Goal: Task Accomplishment & Management: Use online tool/utility

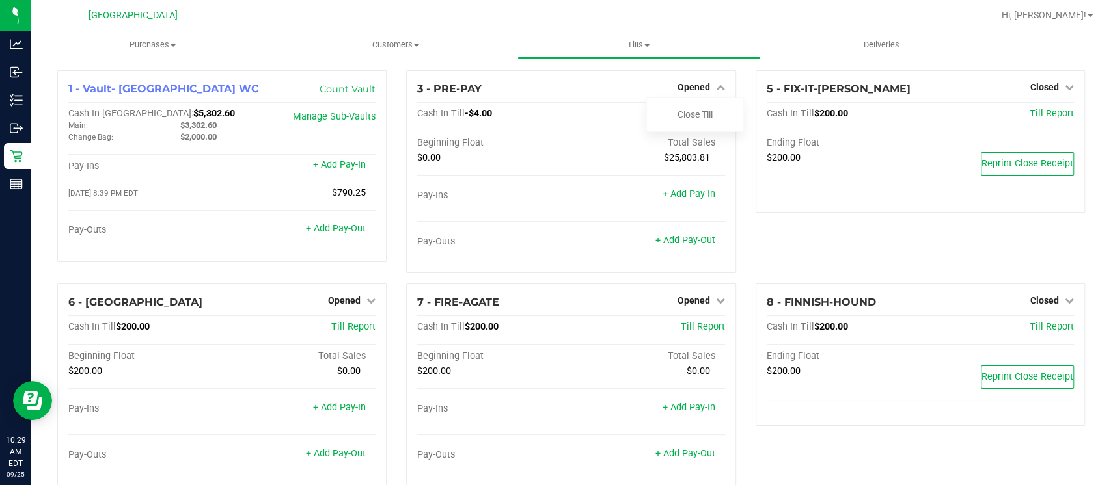
click at [269, 271] on div "1 - Vault- [GEOGRAPHIC_DATA] WC Count Vault Cash In Vault: $5,302.60 Main: $3,3…" at bounding box center [221, 176] width 349 height 213
click at [358, 231] on link "+ Add Pay-Out" at bounding box center [336, 228] width 60 height 11
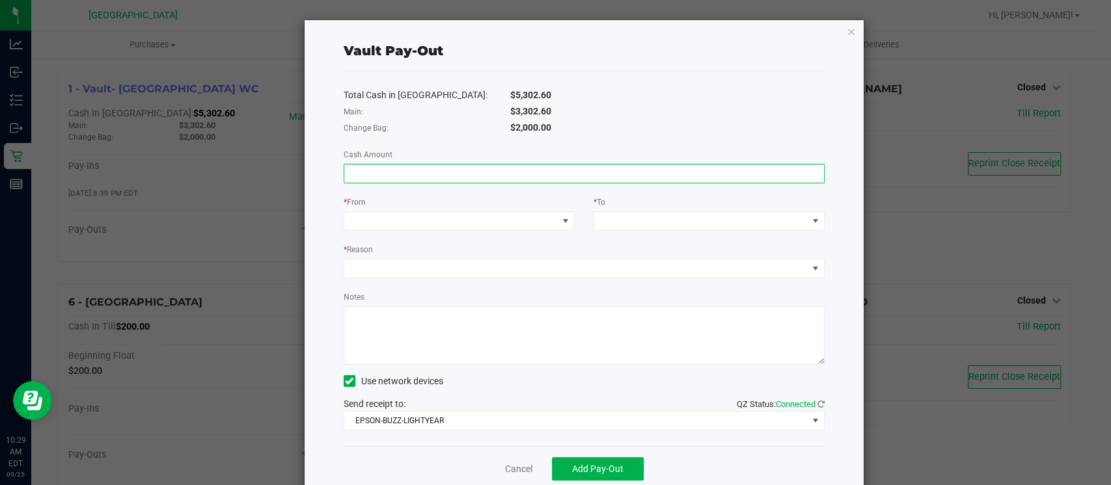
click at [584, 169] on input at bounding box center [583, 174] width 479 height 18
type input "$3,302.60"
click at [522, 216] on span at bounding box center [450, 221] width 213 height 18
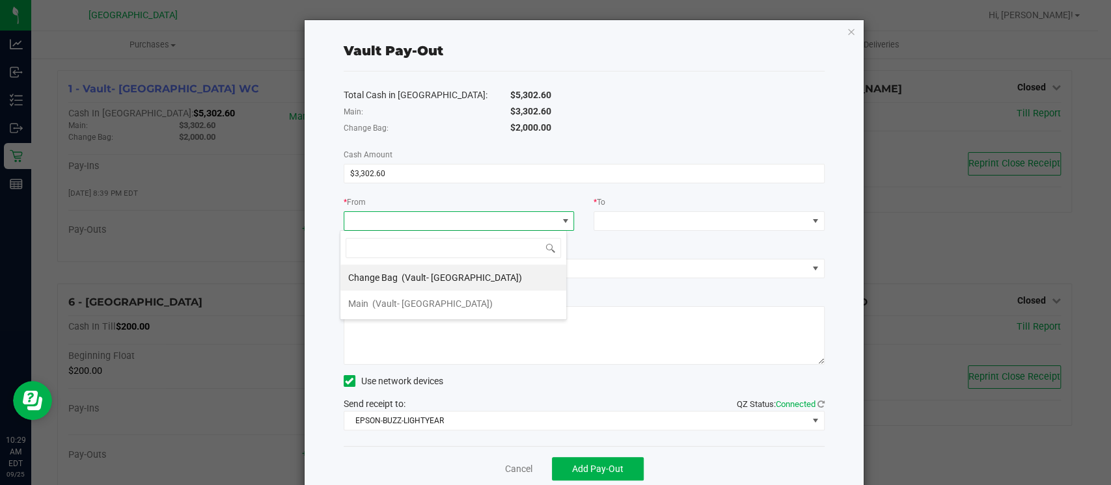
scroll to position [19, 227]
click at [511, 310] on li "Main (Vault- [GEOGRAPHIC_DATA])" at bounding box center [453, 304] width 226 height 26
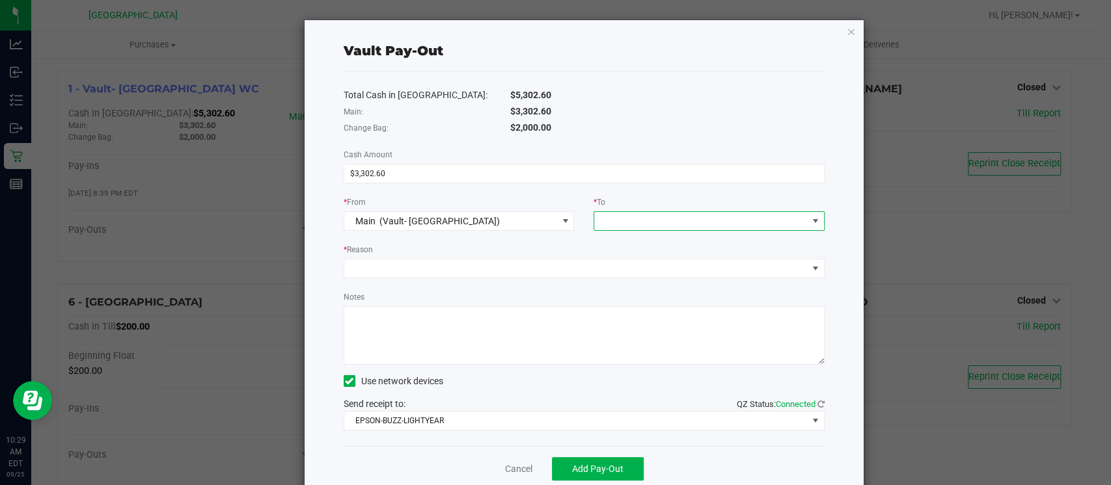
click at [679, 219] on span at bounding box center [700, 221] width 213 height 18
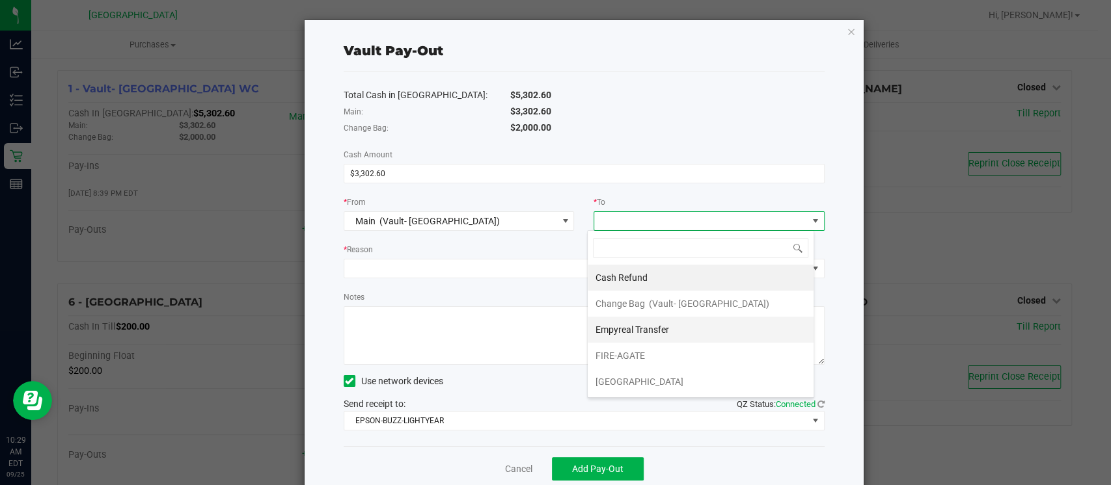
click at [679, 329] on li "Empyreal Transfer" at bounding box center [700, 330] width 226 height 26
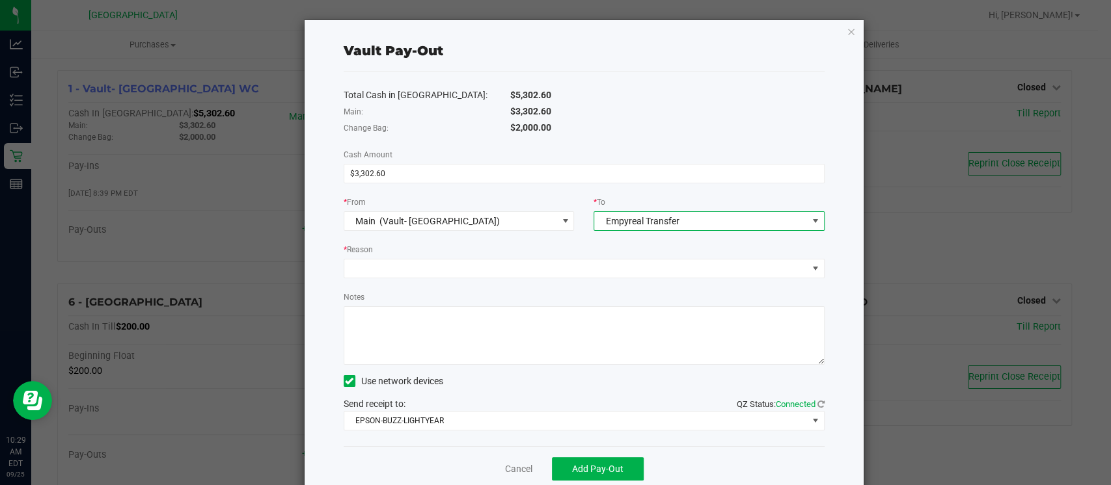
click at [615, 278] on div "Total Cash in Vault: $5,302.60 Main: $3,302.60 Change Bag: $2,000.00 Cash Amoun…" at bounding box center [584, 259] width 481 height 375
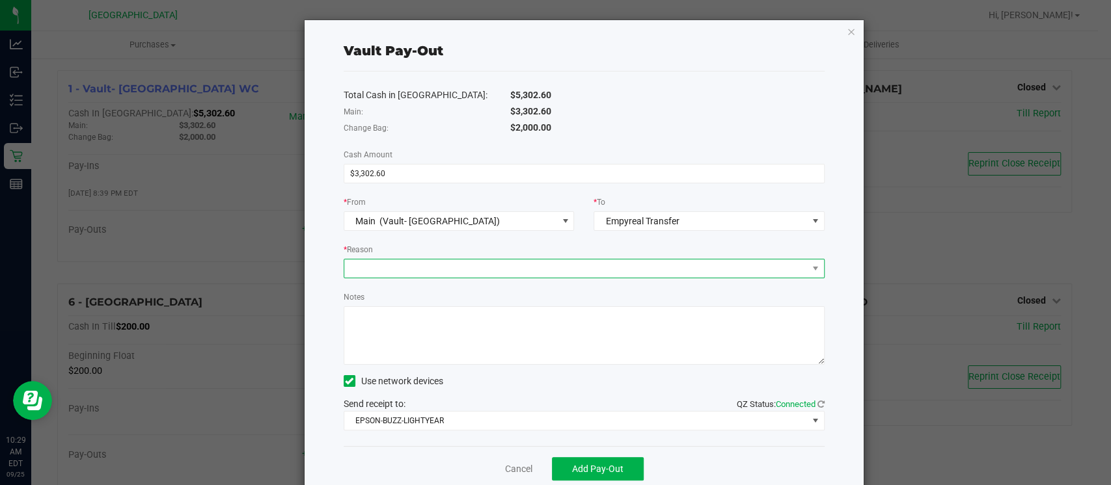
click at [610, 274] on span at bounding box center [575, 269] width 463 height 18
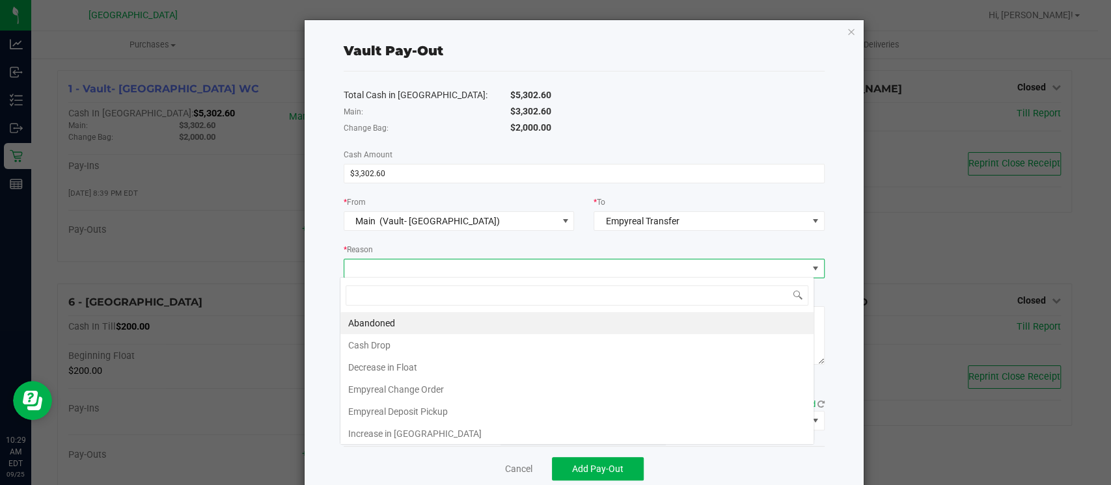
scroll to position [19, 474]
click at [609, 413] on li "Empyreal Deposit Pickup" at bounding box center [576, 412] width 473 height 22
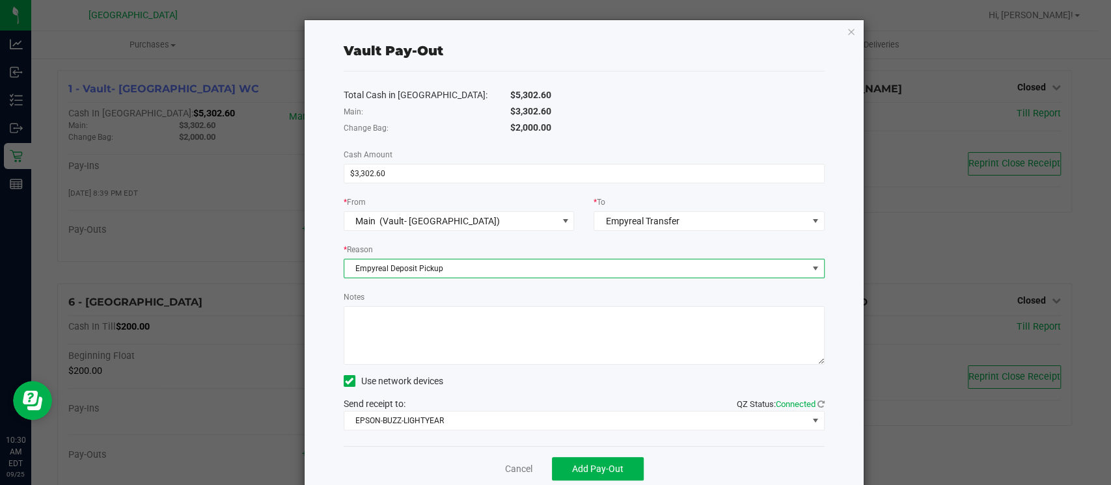
scroll to position [25, 0]
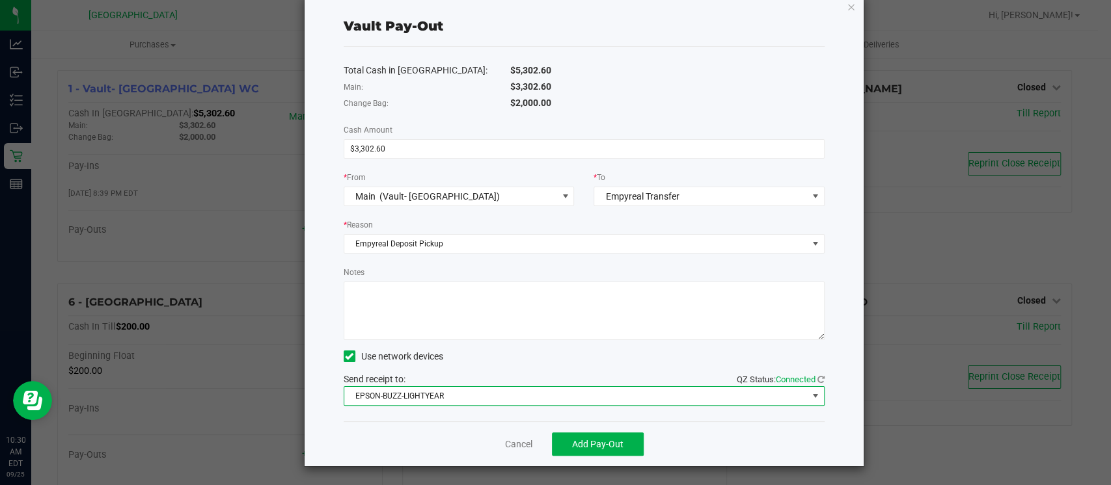
drag, startPoint x: 595, startPoint y: 391, endPoint x: 457, endPoint y: 402, distance: 139.0
click at [457, 402] on span "EPSON-BUZZ-LIGHTYEAR" at bounding box center [575, 396] width 463 height 18
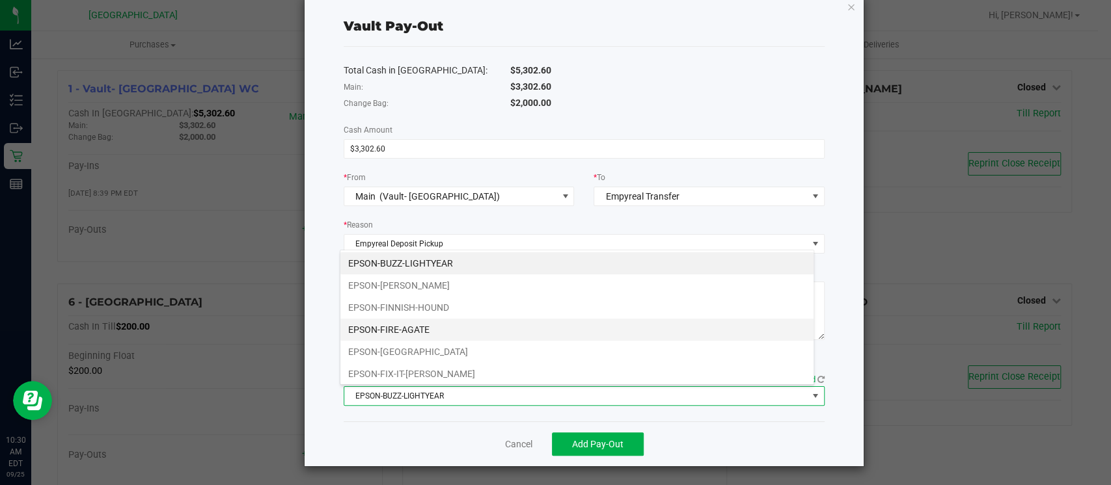
scroll to position [133, 0]
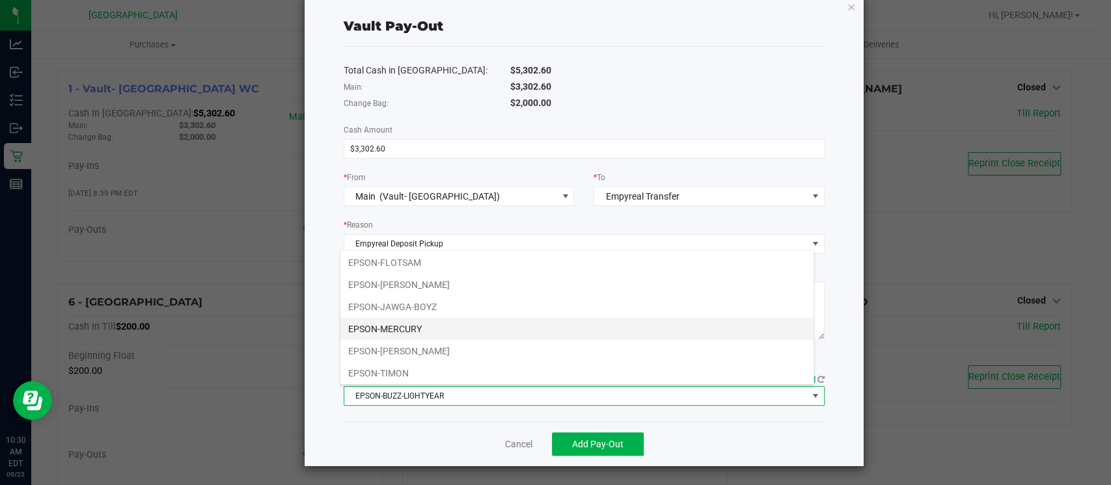
click at [496, 330] on li "EPSON-MERCURY" at bounding box center [576, 329] width 473 height 22
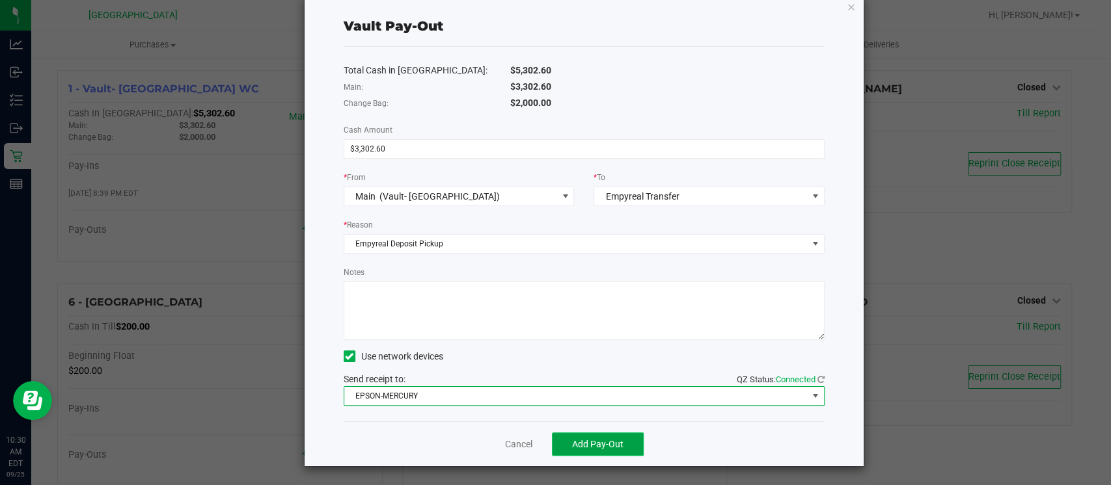
click at [597, 439] on span "Add Pay-Out" at bounding box center [597, 444] width 51 height 10
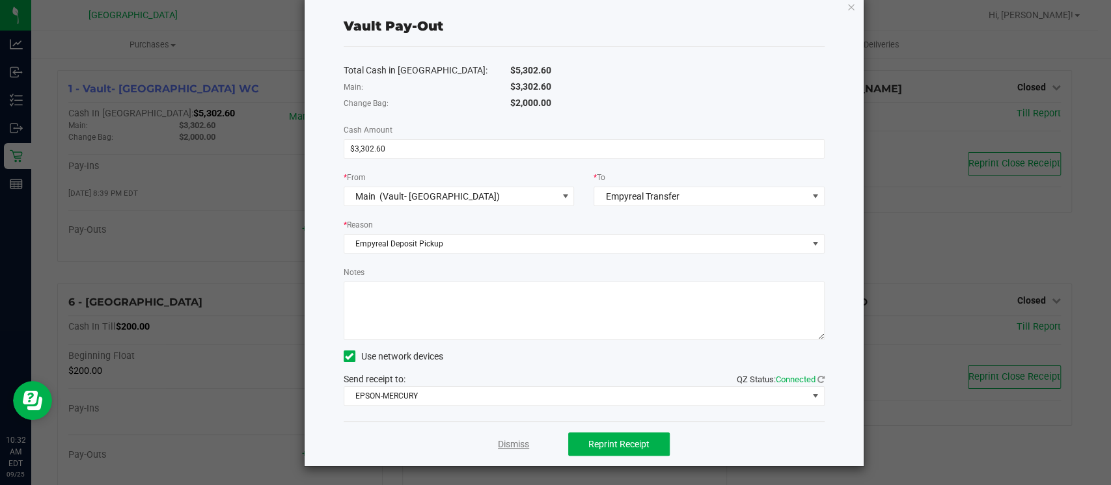
click at [511, 440] on link "Dismiss" at bounding box center [513, 445] width 31 height 14
